Goal: Check status

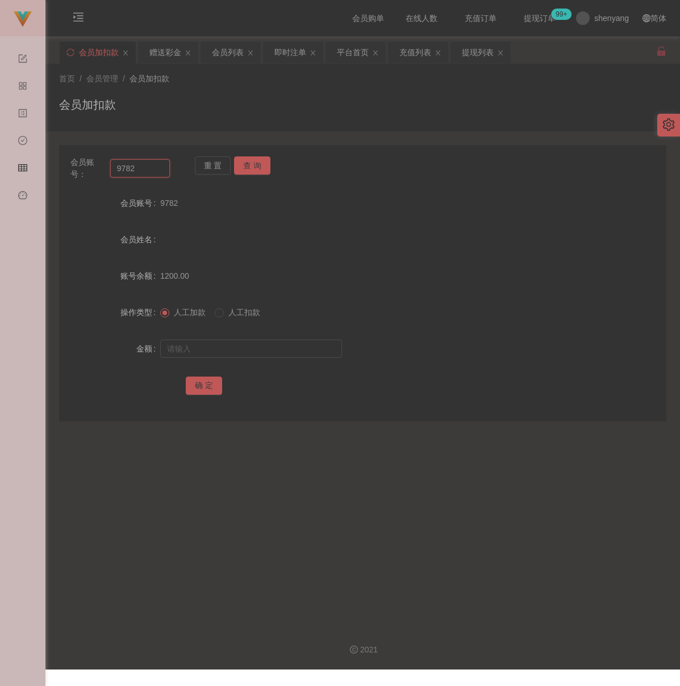
click at [153, 173] on input "9782" at bounding box center [140, 168] width 60 height 18
paste input "66748345"
type input "66748345"
click at [250, 160] on button "查 询" at bounding box center [252, 165] width 36 height 18
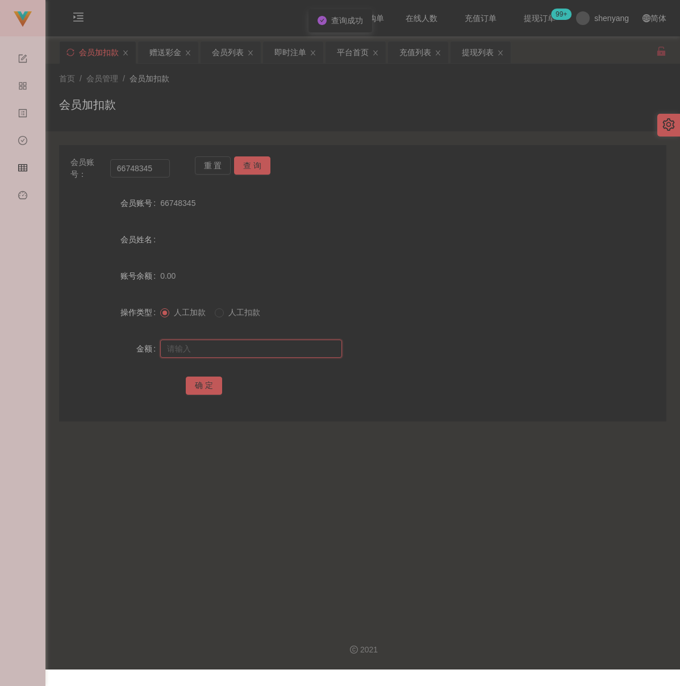
click at [263, 346] on input "text" at bounding box center [251, 348] width 182 height 18
click at [290, 346] on input "text" at bounding box center [251, 348] width 182 height 18
paste input "500"
type input "500"
click at [203, 389] on button "确 定" at bounding box center [204, 385] width 36 height 18
